Goal: Transaction & Acquisition: Download file/media

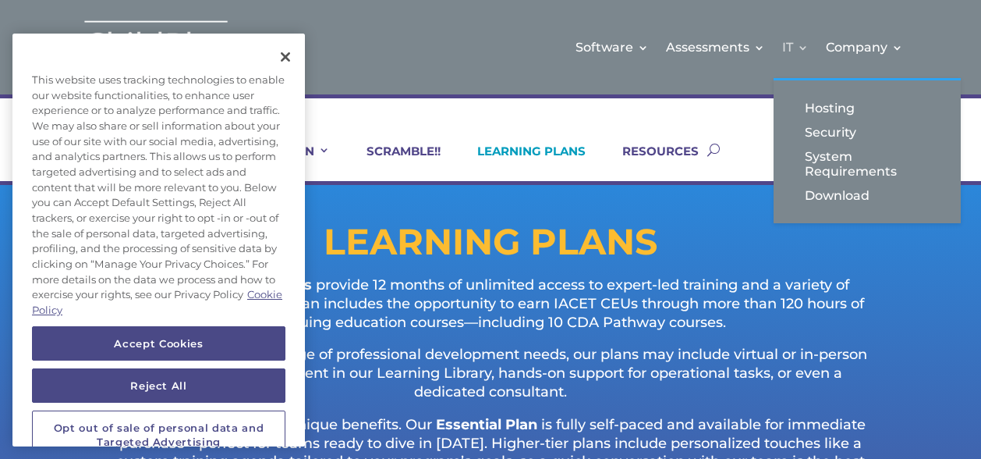
click at [797, 49] on link "IT" at bounding box center [796, 47] width 27 height 63
click at [822, 198] on link "Download" at bounding box center [868, 195] width 156 height 24
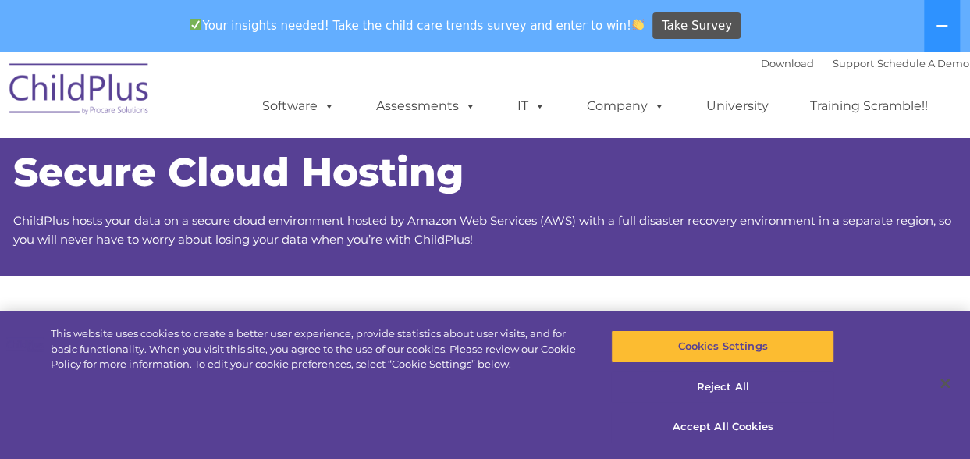
click at [534, 57] on div "Download Support | Schedule A Demo  MENU MENU Software ChildPlus: The original…" at bounding box center [600, 94] width 738 height 86
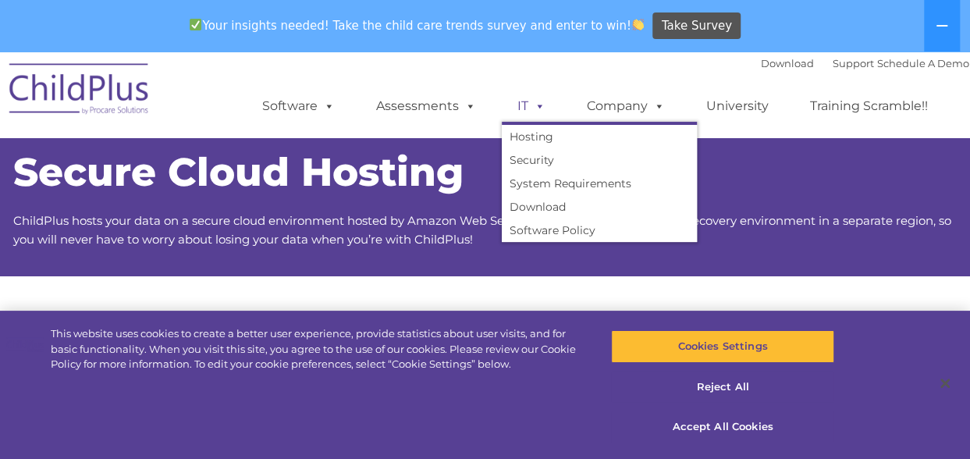
click at [523, 105] on link "IT" at bounding box center [531, 106] width 59 height 31
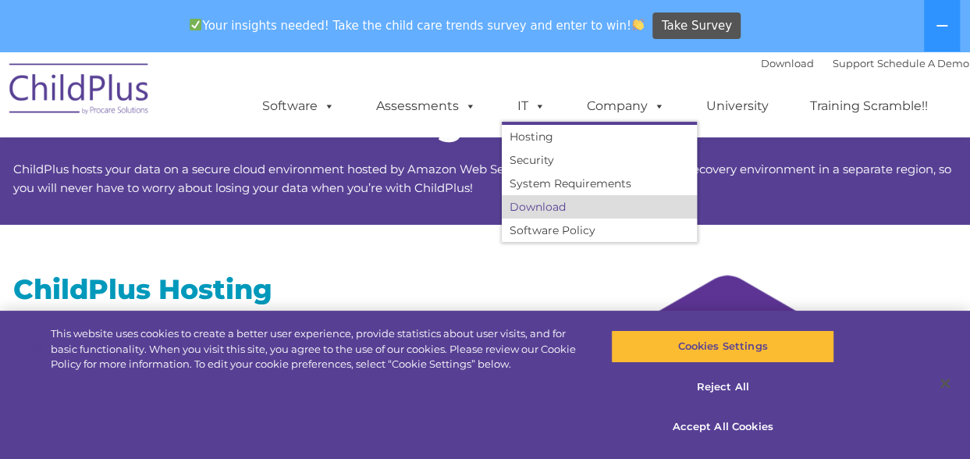
click at [529, 208] on link "Download" at bounding box center [599, 206] width 195 height 23
